Goal: Task Accomplishment & Management: Manage account settings

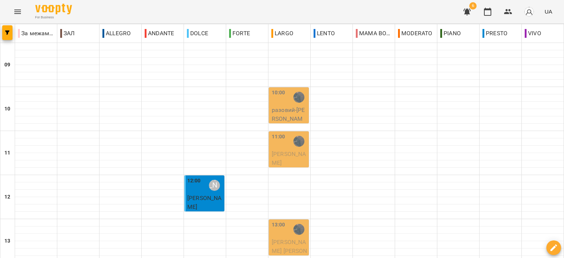
click at [469, 11] on icon "button" at bounding box center [466, 11] width 7 height 7
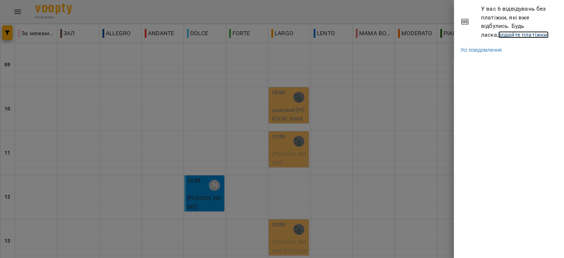
click at [498, 35] on link "додайте платіжки!" at bounding box center [523, 34] width 51 height 7
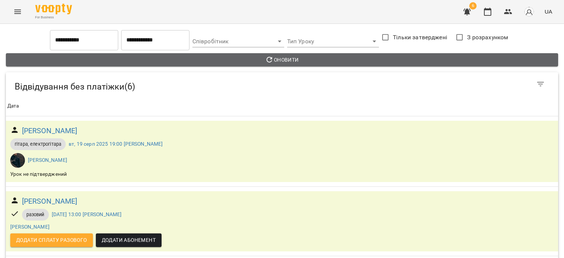
click at [283, 64] on span "Оновити" at bounding box center [282, 59] width 540 height 9
click at [286, 64] on button "Оновити" at bounding box center [282, 59] width 552 height 13
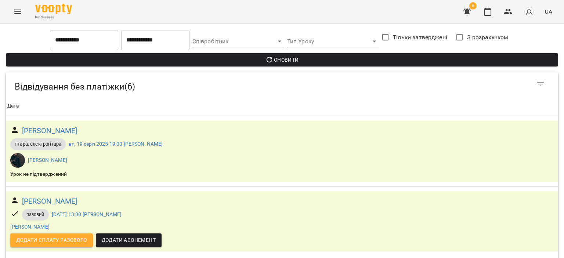
click at [286, 64] on button "Оновити" at bounding box center [282, 59] width 552 height 13
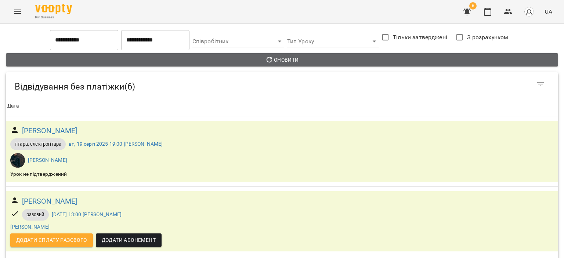
click at [286, 64] on button "Оновити" at bounding box center [282, 59] width 552 height 13
click at [279, 59] on span "Оновити" at bounding box center [282, 59] width 540 height 9
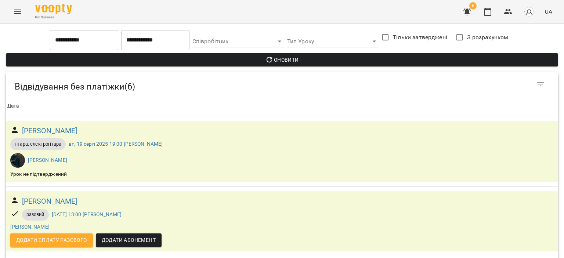
click at [279, 59] on span "Оновити" at bounding box center [282, 59] width 540 height 9
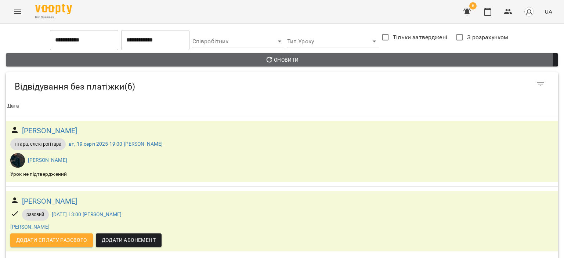
click at [279, 59] on span "Оновити" at bounding box center [282, 59] width 540 height 9
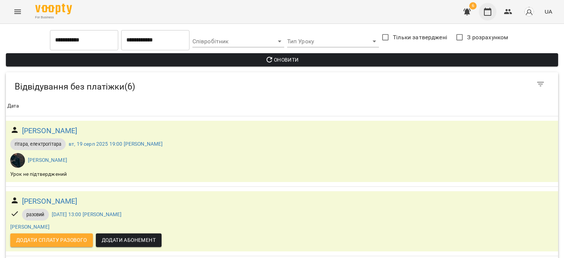
click at [486, 14] on icon "button" at bounding box center [487, 11] width 9 height 9
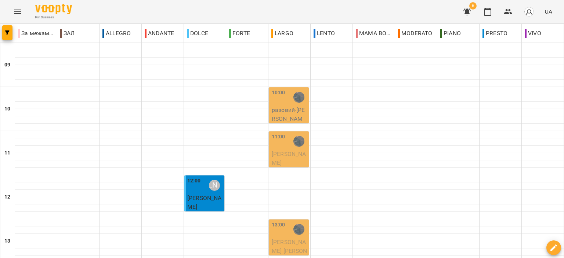
click at [470, 6] on span "6" at bounding box center [472, 5] width 7 height 7
click at [467, 14] on icon "button" at bounding box center [467, 11] width 9 height 9
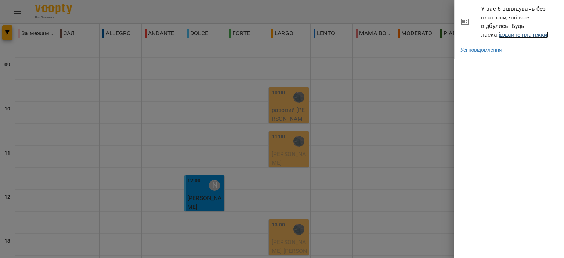
click at [512, 35] on link "додайте платіжки!" at bounding box center [523, 34] width 51 height 7
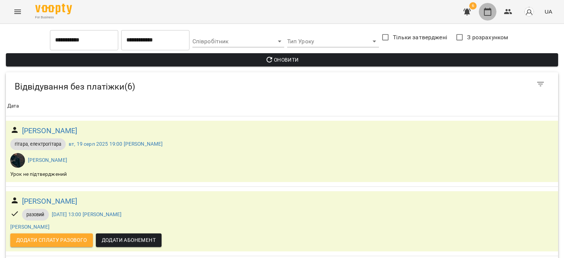
click at [485, 11] on icon "button" at bounding box center [487, 11] width 9 height 9
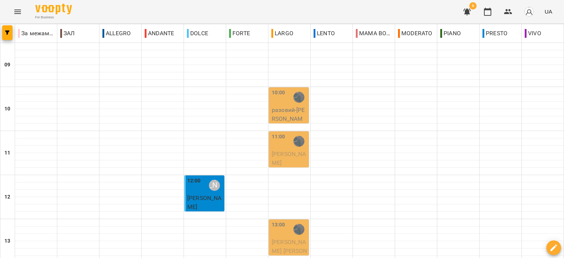
click at [292, 108] on p "разовий - [PERSON_NAME]" at bounding box center [290, 119] width 36 height 26
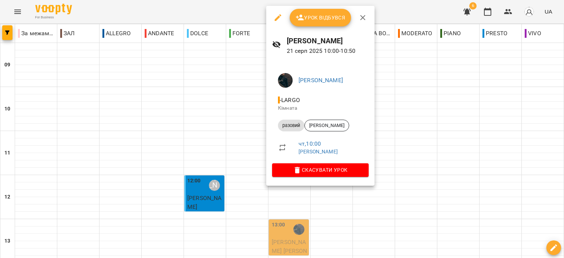
click at [362, 23] on button "button" at bounding box center [363, 18] width 18 height 18
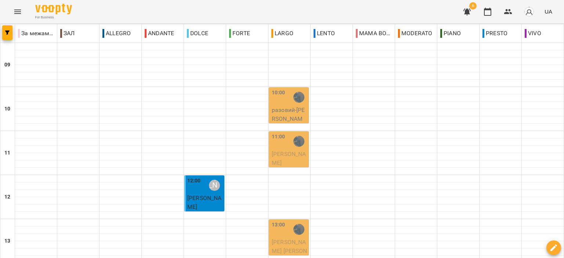
scroll to position [37, 0]
click at [281, 133] on div "11:00" at bounding box center [279, 141] width 14 height 17
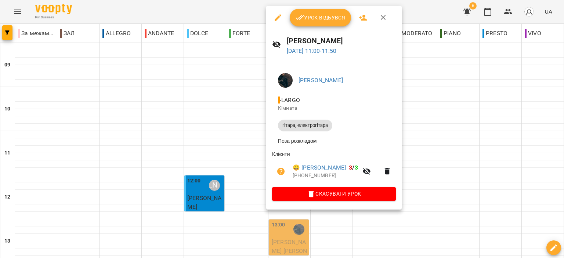
click at [391, 17] on button "button" at bounding box center [384, 18] width 18 height 18
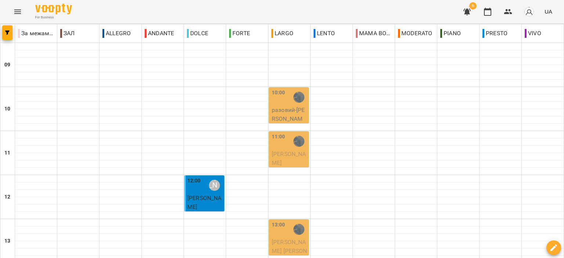
scroll to position [147, 0]
click at [286, 221] on div "13:00" at bounding box center [290, 229] width 36 height 17
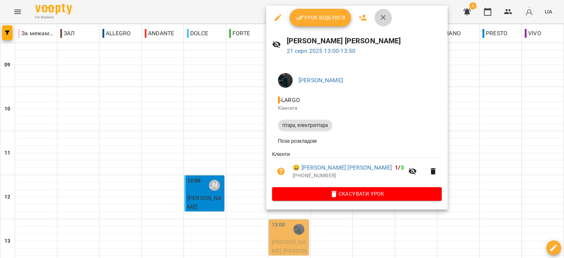
click at [382, 19] on icon "button" at bounding box center [383, 17] width 9 height 9
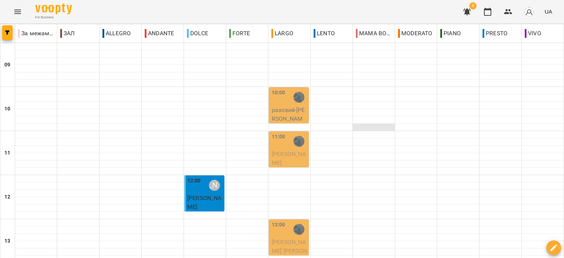
scroll to position [73, 0]
